Goal: Navigation & Orientation: Find specific page/section

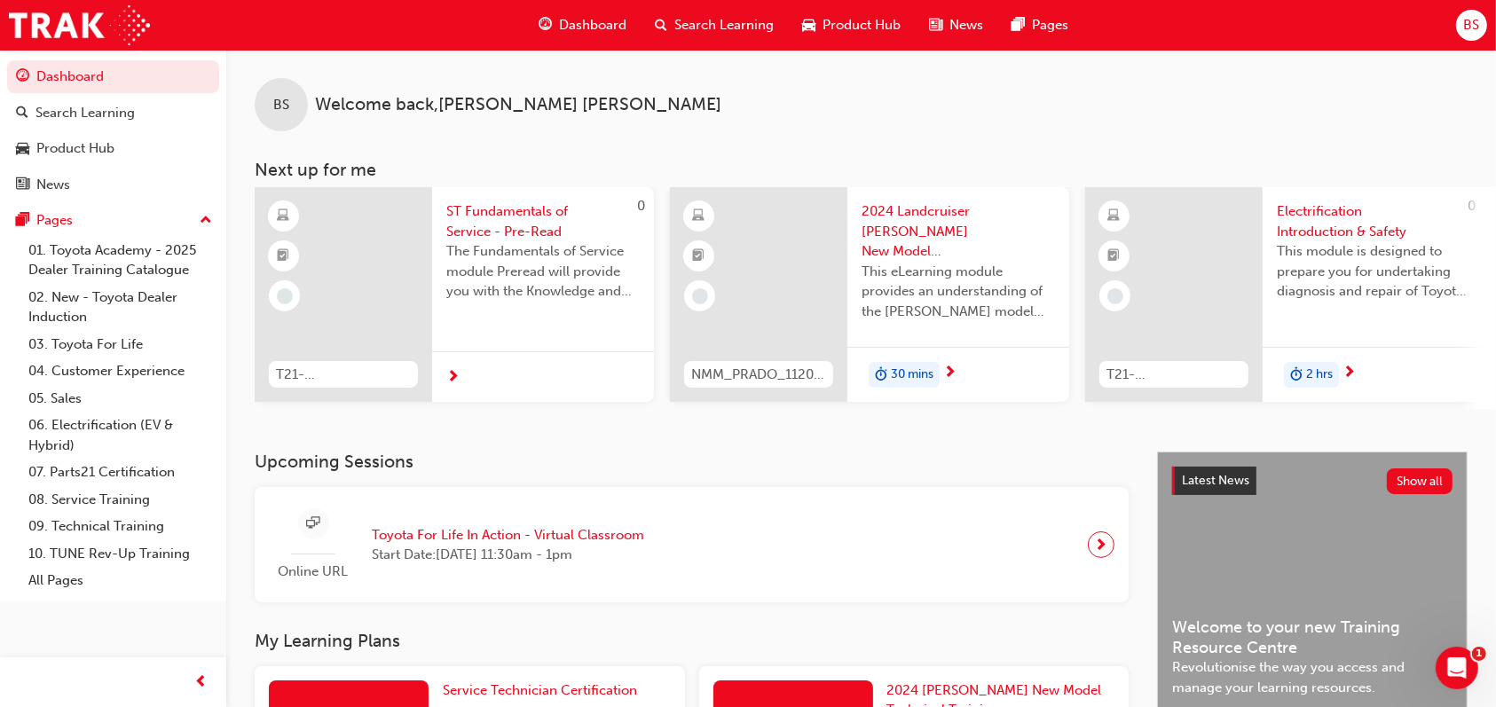
click at [1471, 28] on span "BS" at bounding box center [1471, 25] width 16 height 20
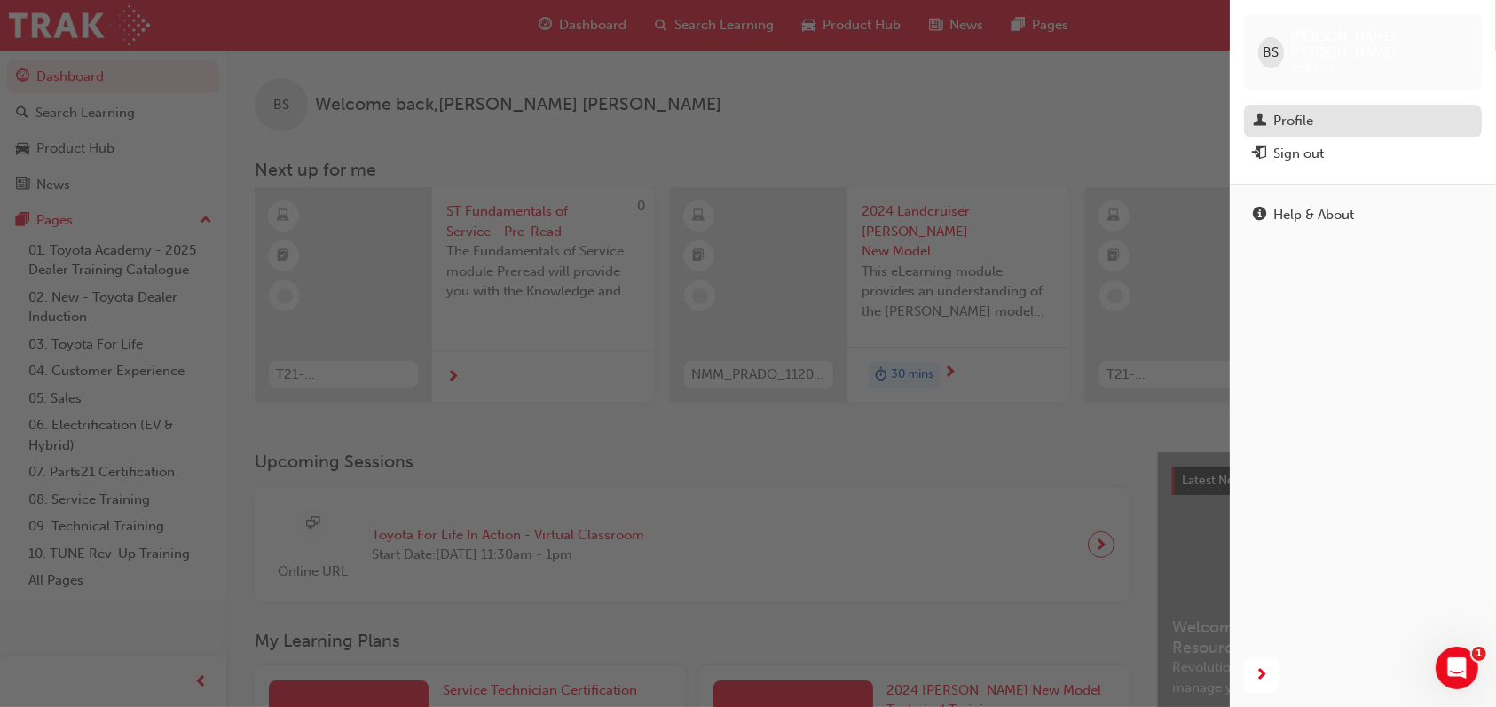
click at [1303, 111] on div "Profile" at bounding box center [1293, 121] width 40 height 20
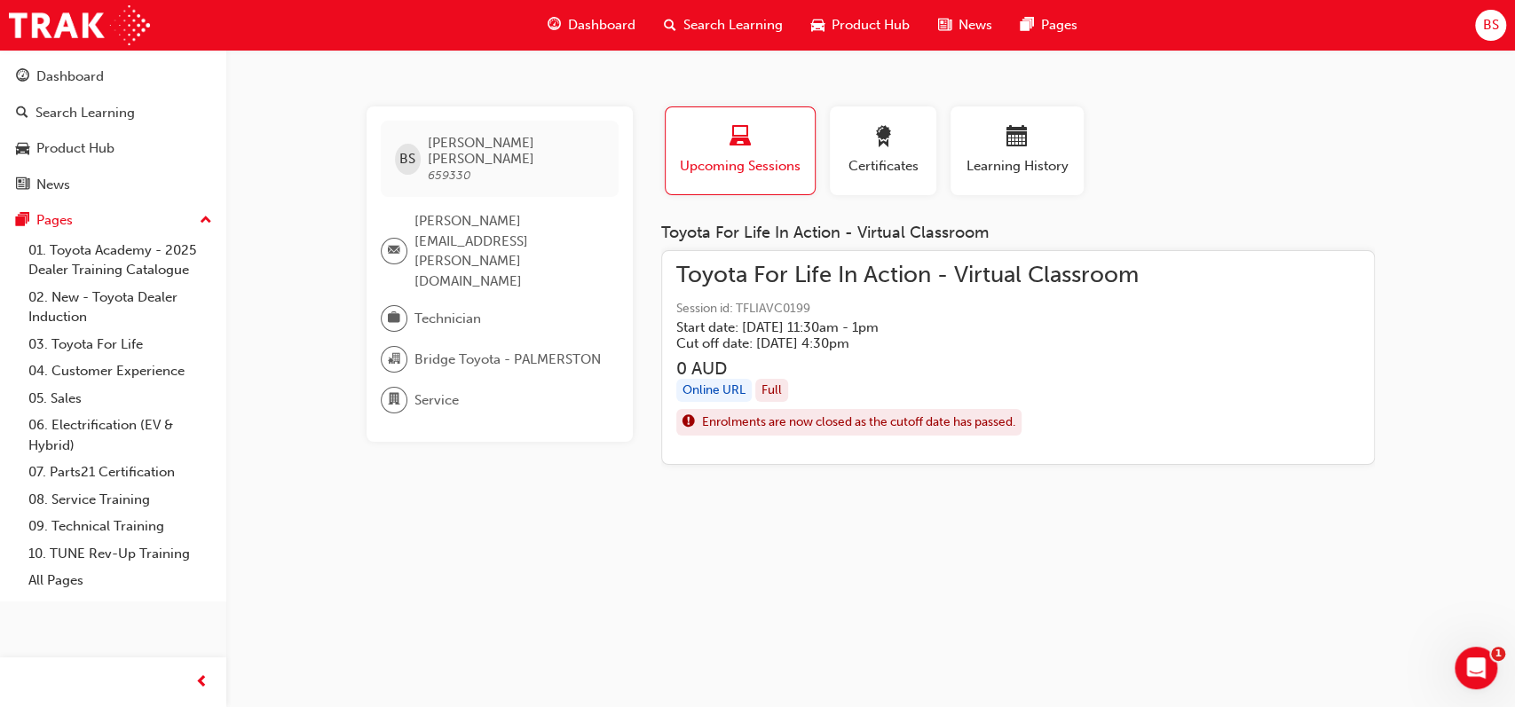
click at [411, 150] on span "BS" at bounding box center [407, 159] width 16 height 20
click at [876, 337] on h5 "Cut off date: [DATE] 4:30pm" at bounding box center [893, 343] width 434 height 16
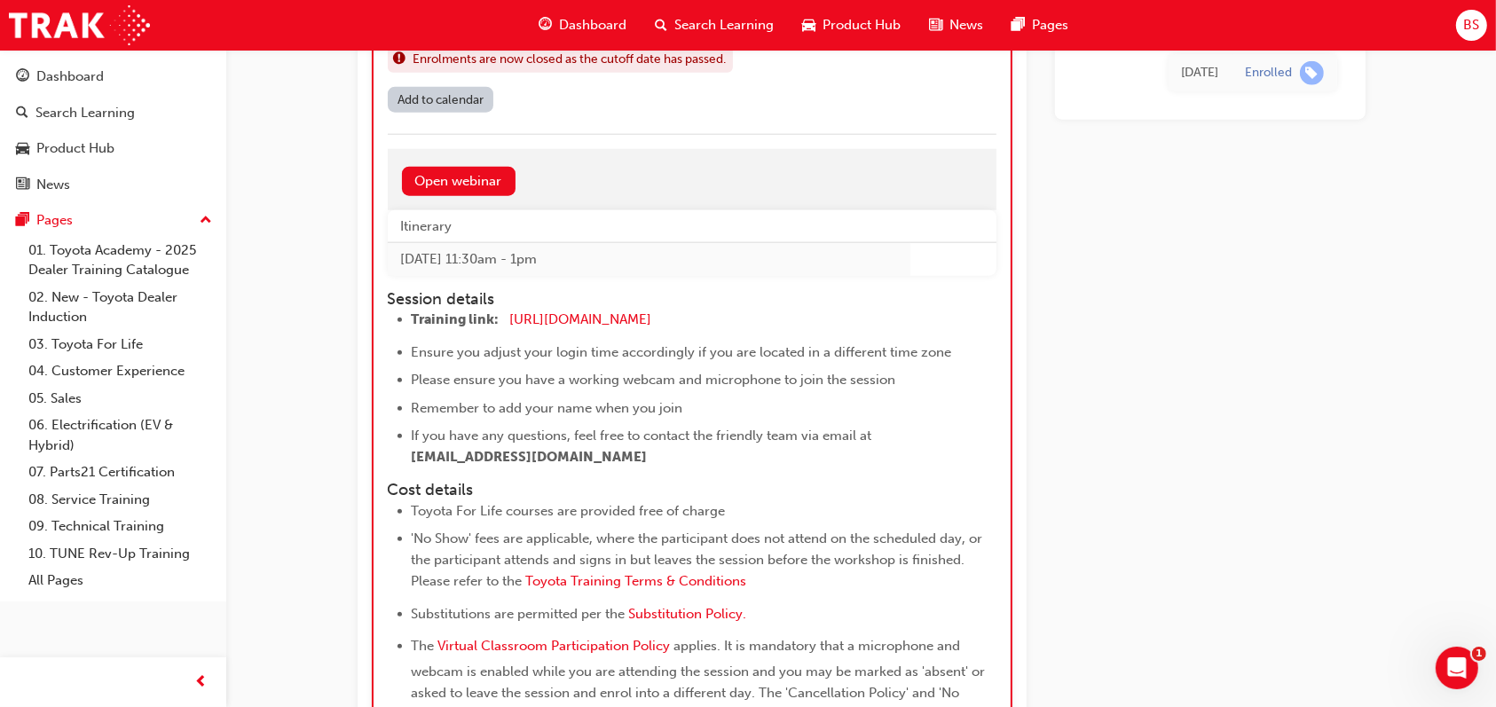
scroll to position [1865, 0]
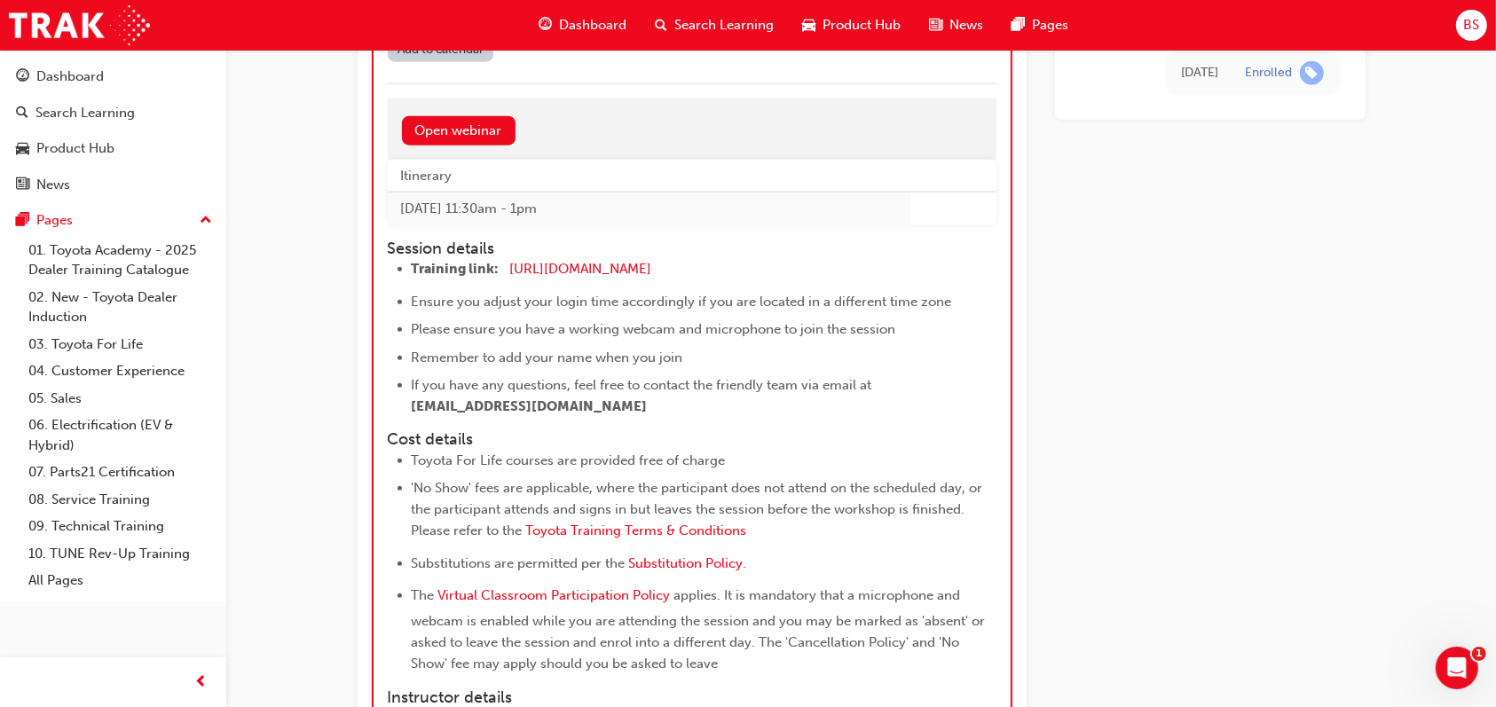
click at [1460, 11] on button "BS" at bounding box center [1471, 25] width 31 height 31
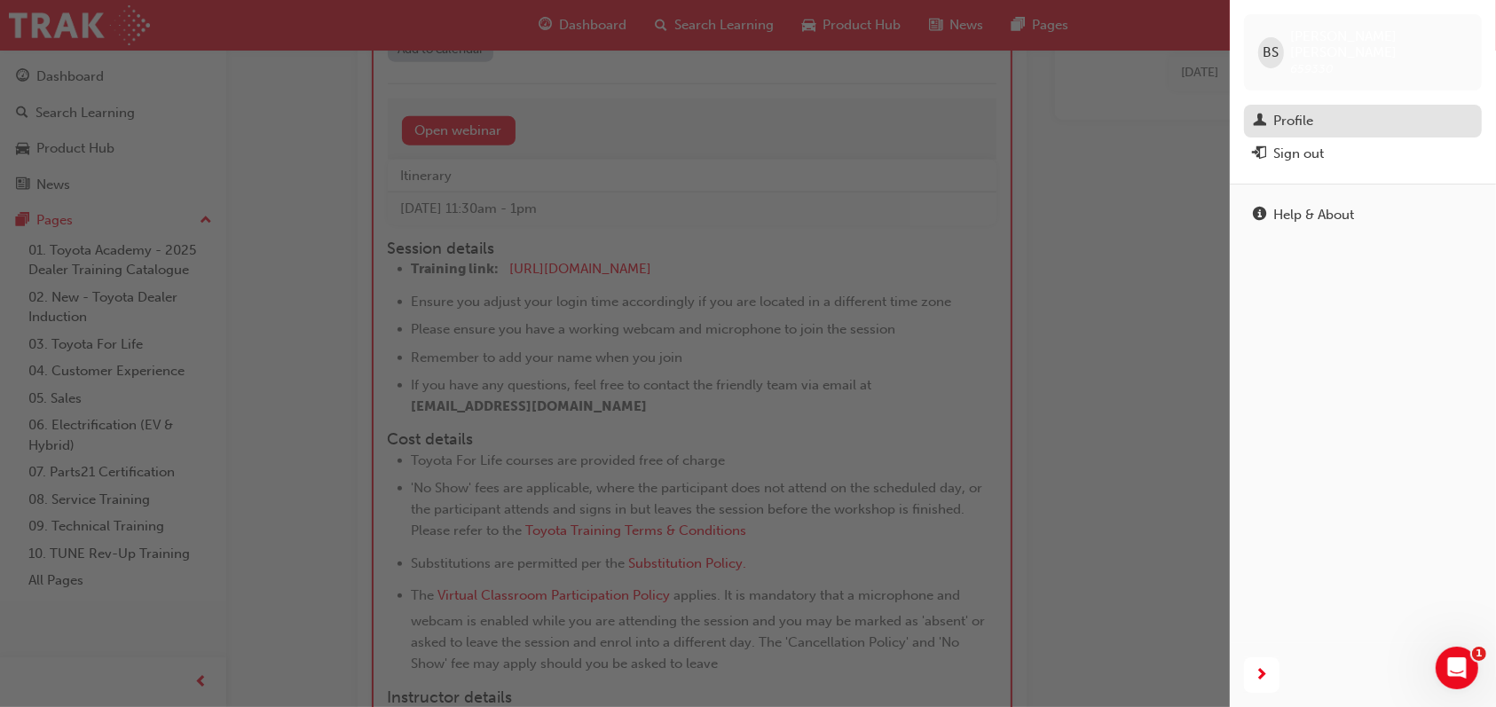
click at [1299, 113] on div "Profile" at bounding box center [1293, 121] width 40 height 20
